Goal: Information Seeking & Learning: Understand process/instructions

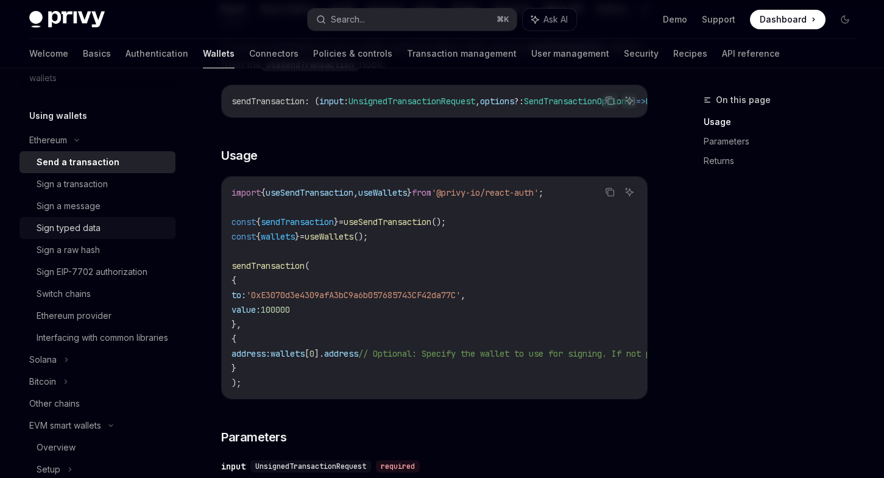
scroll to position [262, 0]
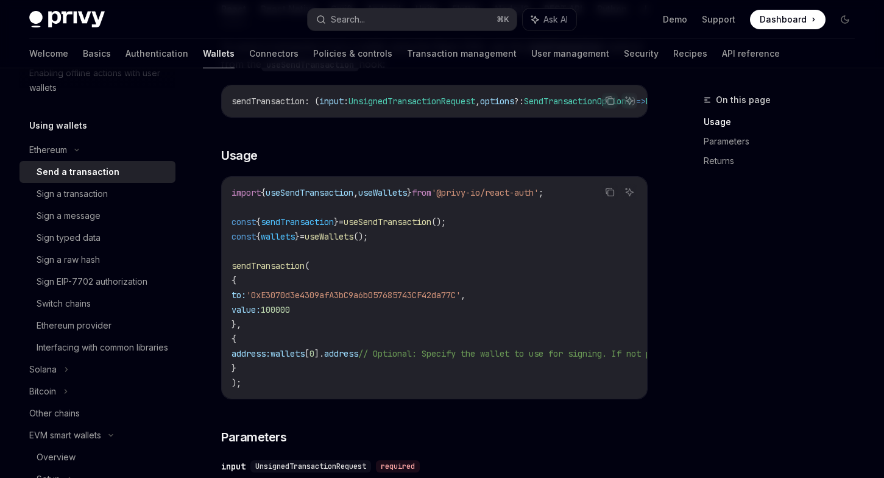
click at [101, 171] on div "Send a transaction" at bounding box center [78, 172] width 83 height 15
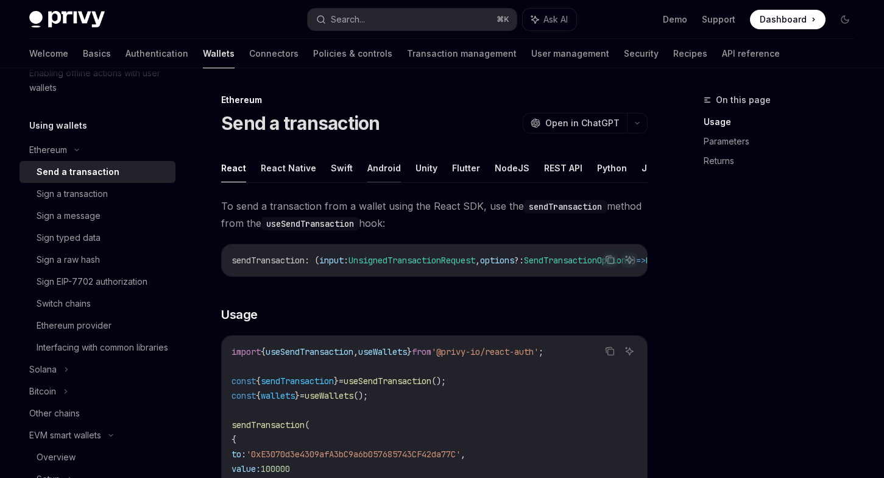
click at [388, 172] on button "Android" at bounding box center [385, 168] width 34 height 29
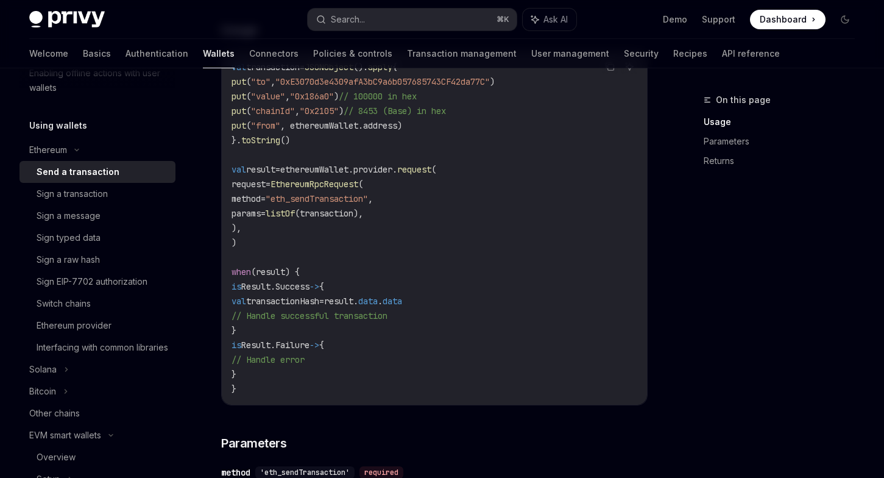
scroll to position [278, 0]
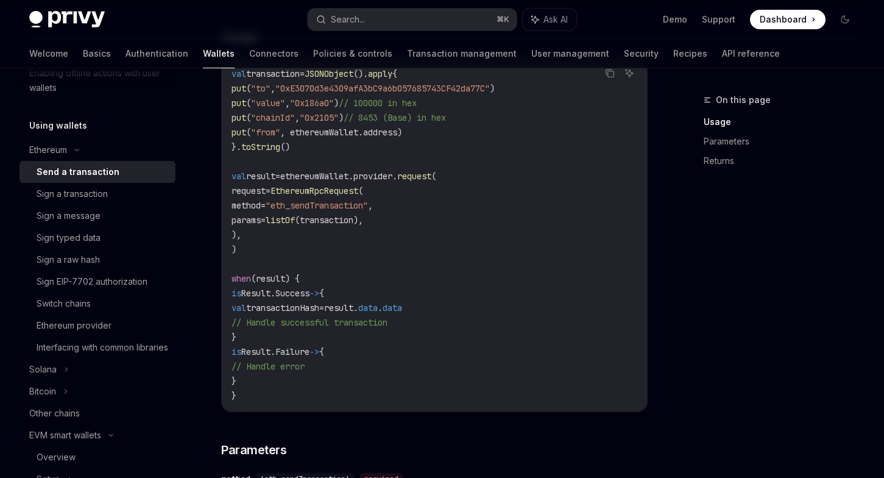
click at [358, 195] on span "EthereumRpcRequest" at bounding box center [315, 190] width 88 height 11
copy span "EthereumRpcRequest"
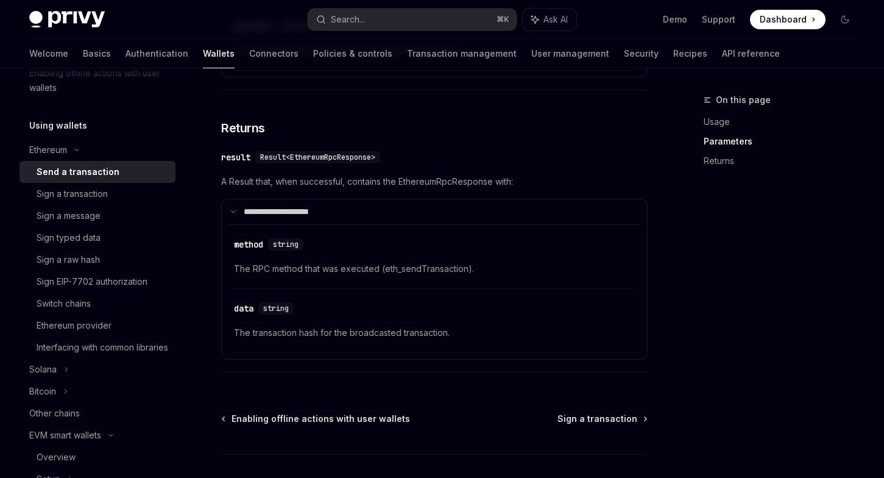
scroll to position [1206, 0]
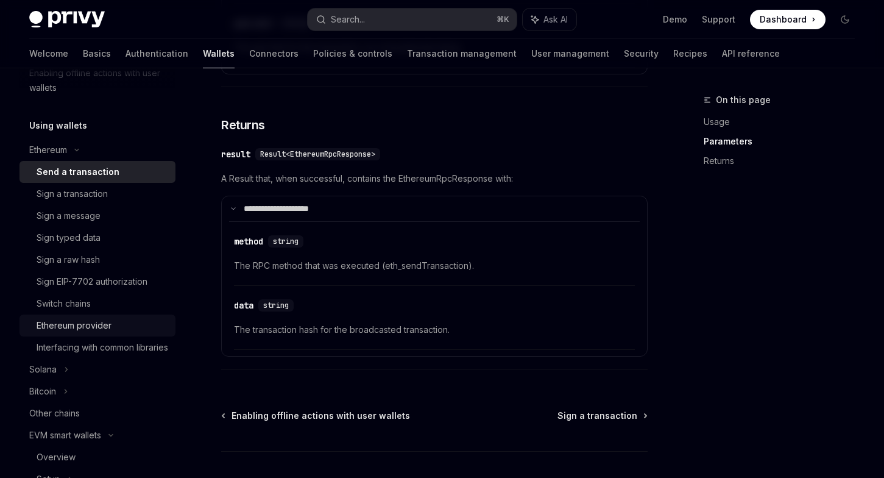
click at [100, 323] on div "Ethereum provider" at bounding box center [74, 325] width 75 height 15
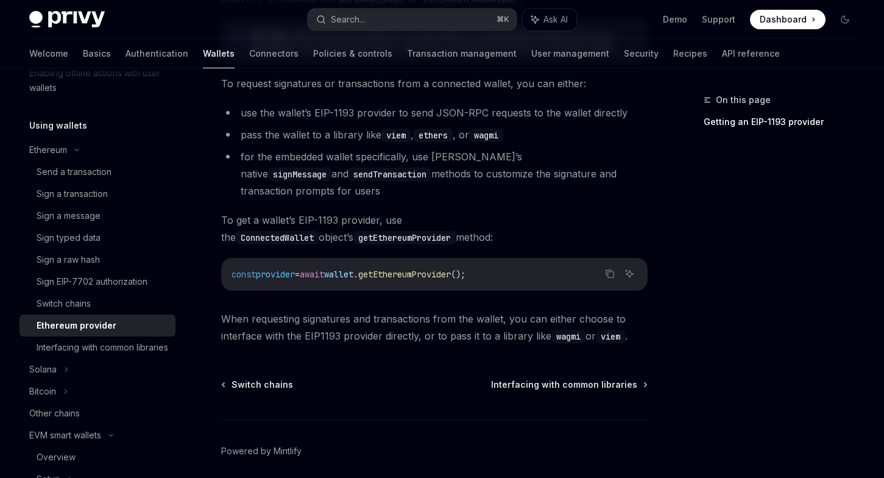
scroll to position [275, 0]
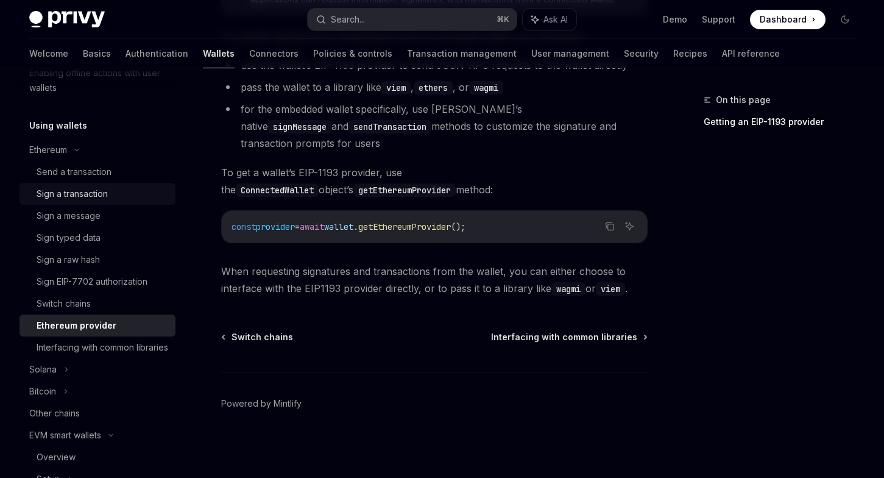
click at [78, 195] on div "Sign a transaction" at bounding box center [72, 194] width 71 height 15
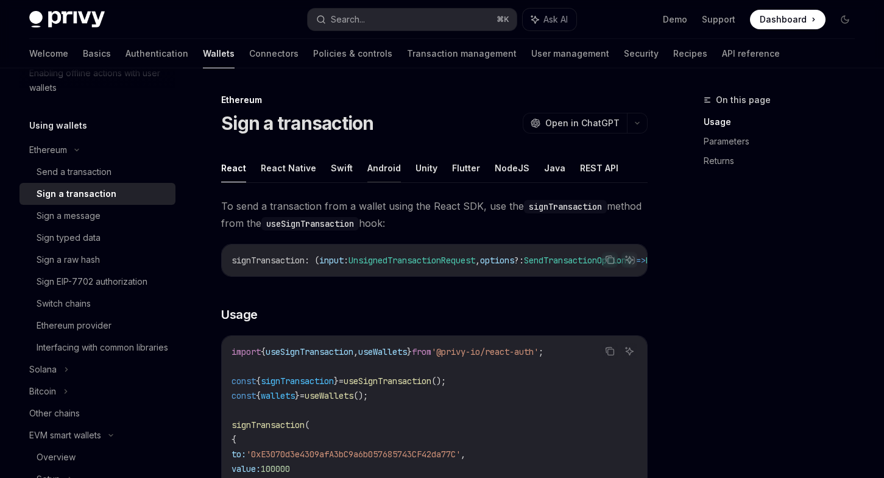
click at [373, 165] on button "Android" at bounding box center [385, 168] width 34 height 29
type textarea "*"
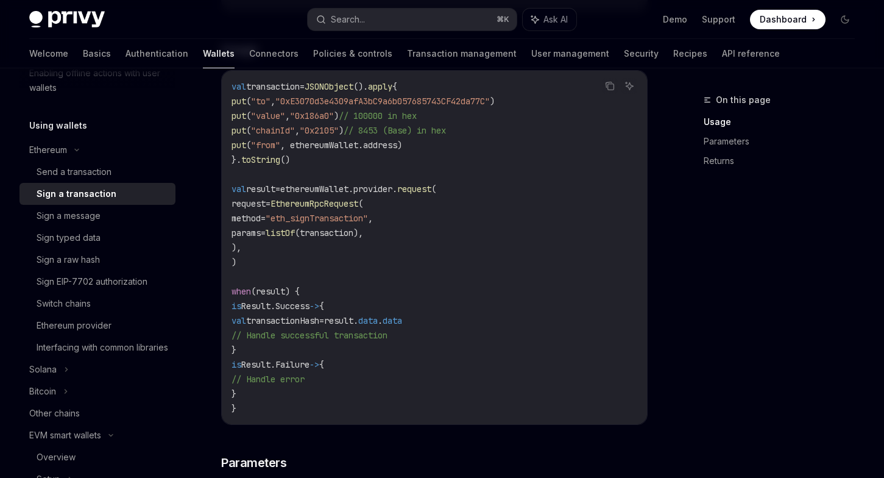
scroll to position [276, 0]
